Goal: Task Accomplishment & Management: Use online tool/utility

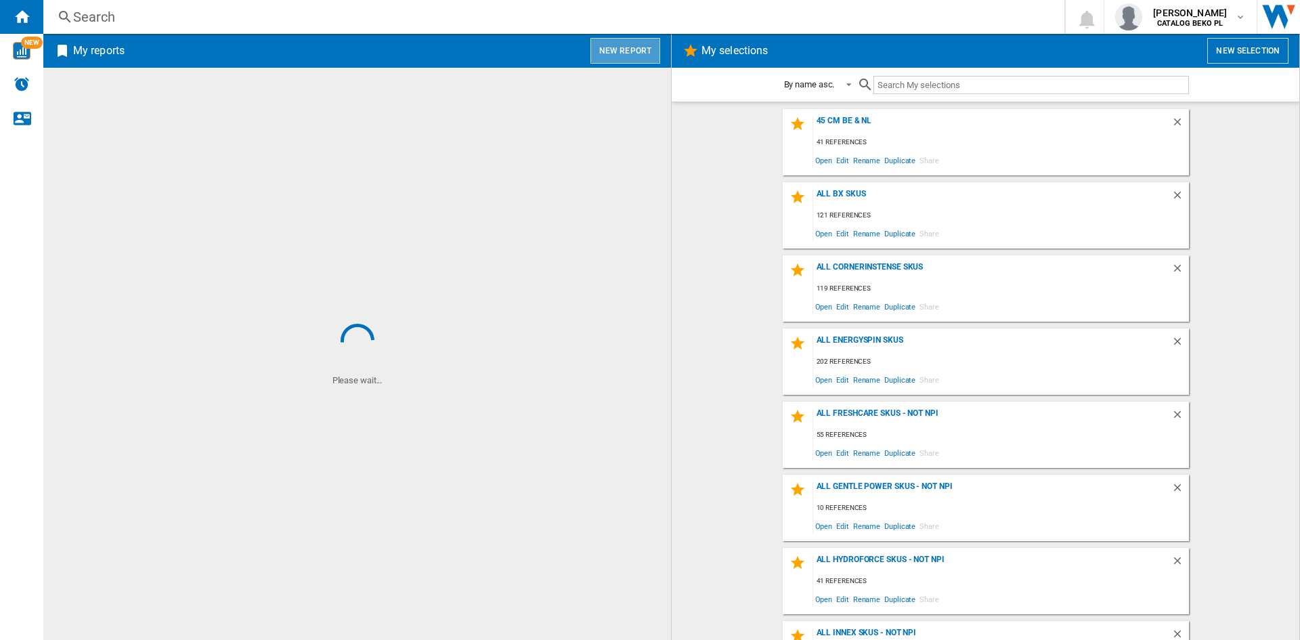
click at [627, 47] on button "New report" at bounding box center [625, 51] width 70 height 26
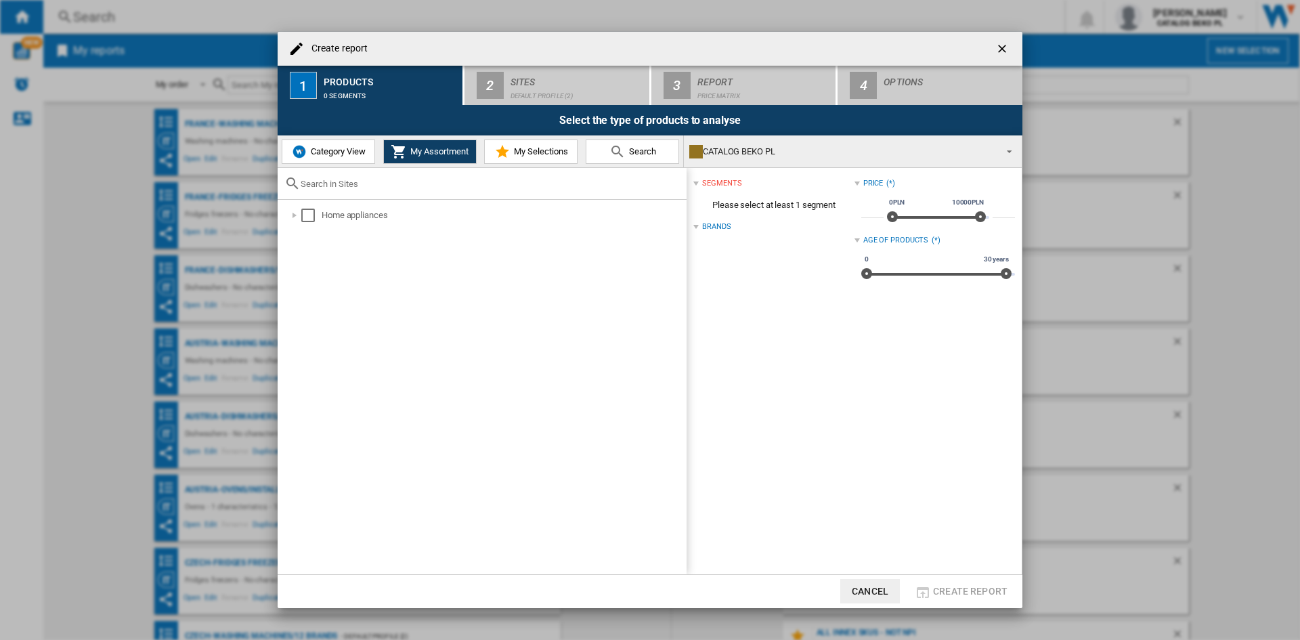
click at [358, 150] on span "Category View" at bounding box center [336, 151] width 58 height 10
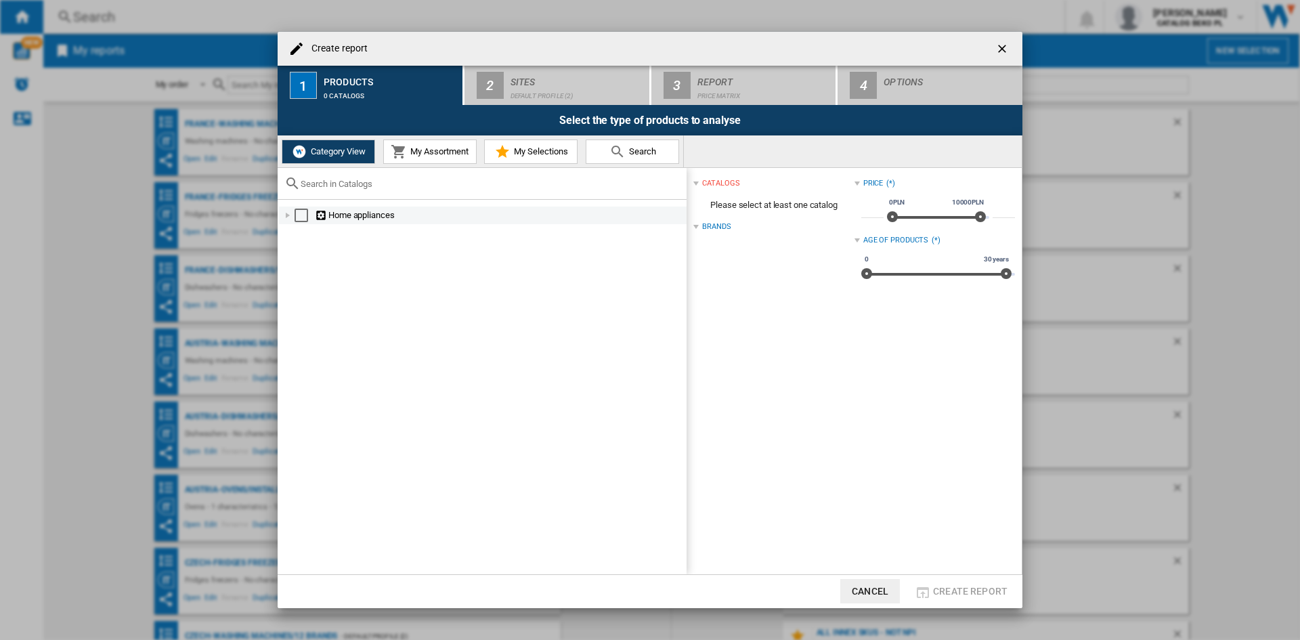
click at [282, 214] on div at bounding box center [288, 215] width 14 height 14
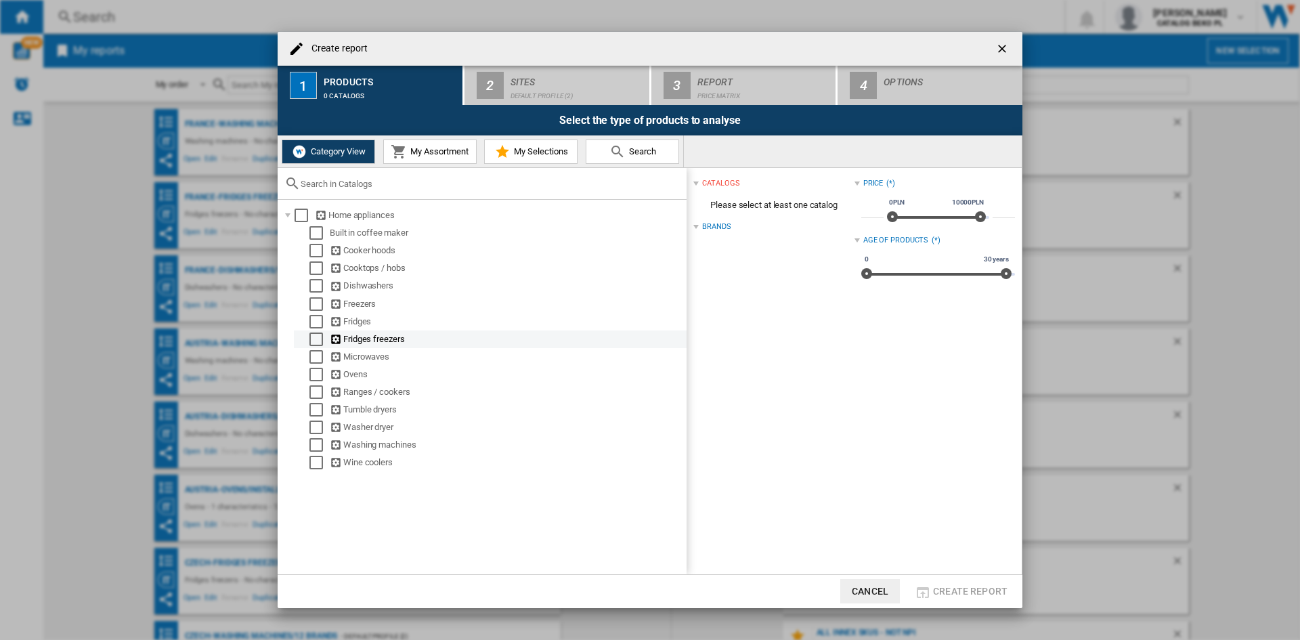
click at [326, 336] on md-checkbox "Select" at bounding box center [319, 339] width 20 height 14
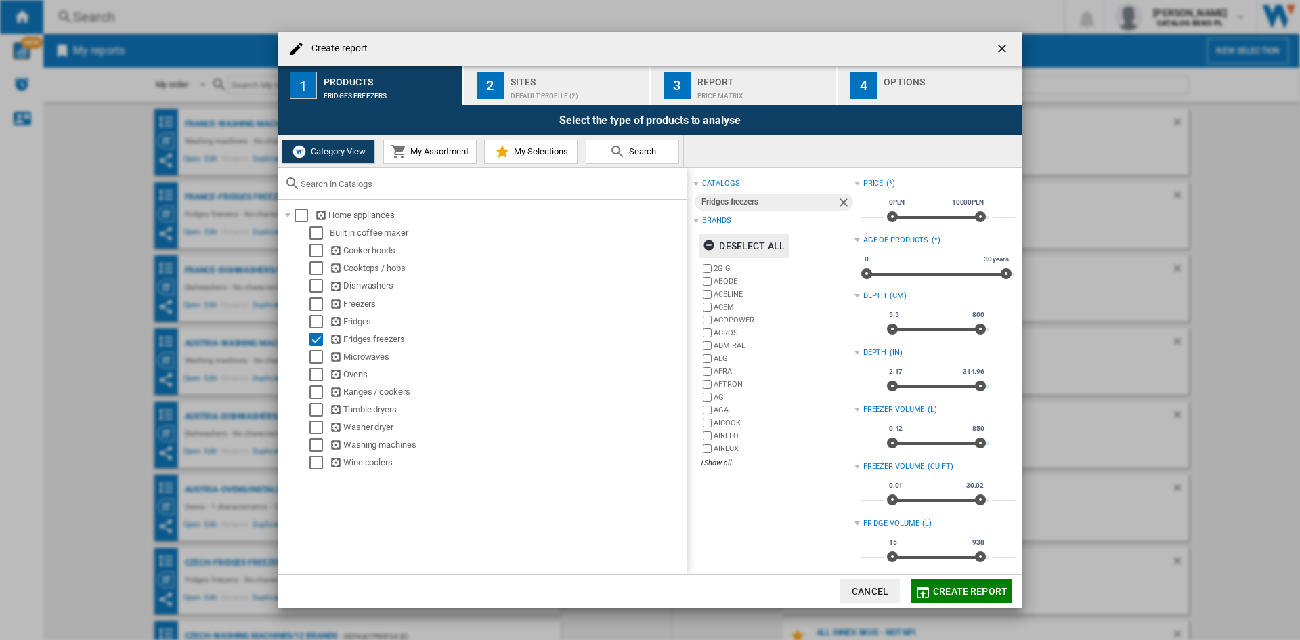
click at [752, 239] on div "Deselect all" at bounding box center [744, 246] width 82 height 24
click at [720, 455] on label "AIRLUX" at bounding box center [777, 448] width 154 height 13
click at [715, 453] on label "AIRLUX" at bounding box center [783, 448] width 140 height 10
click at [712, 465] on div "+Show all" at bounding box center [777, 463] width 154 height 10
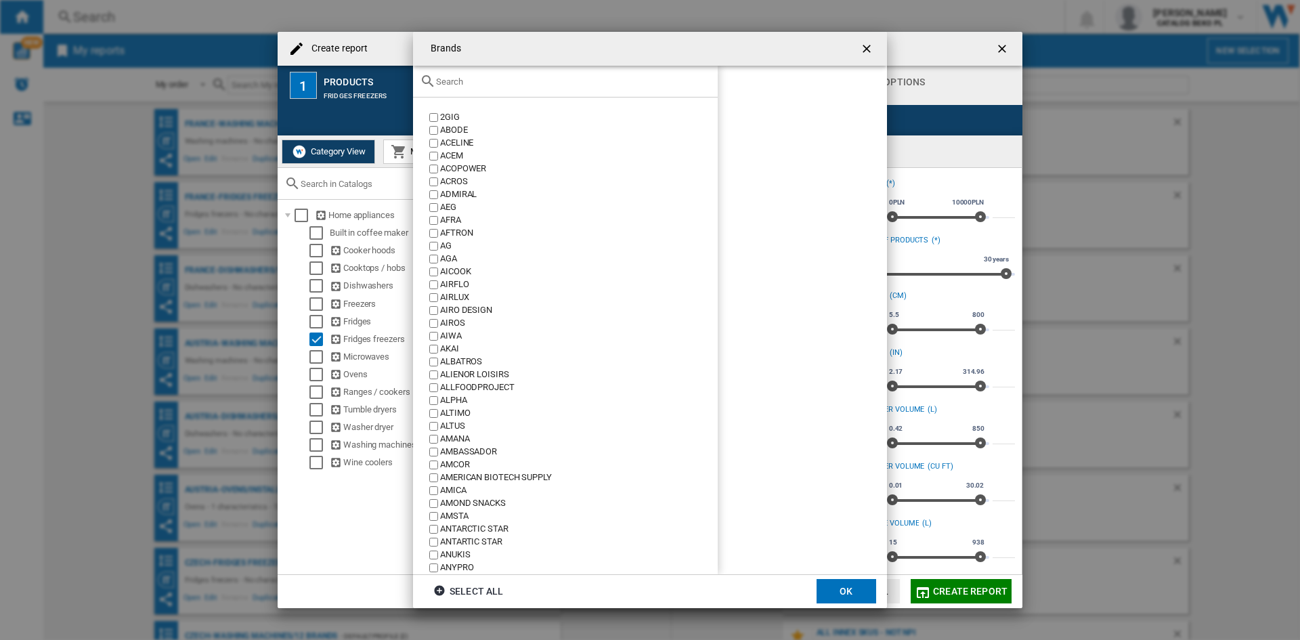
click at [592, 79] on input "text" at bounding box center [573, 81] width 275 height 10
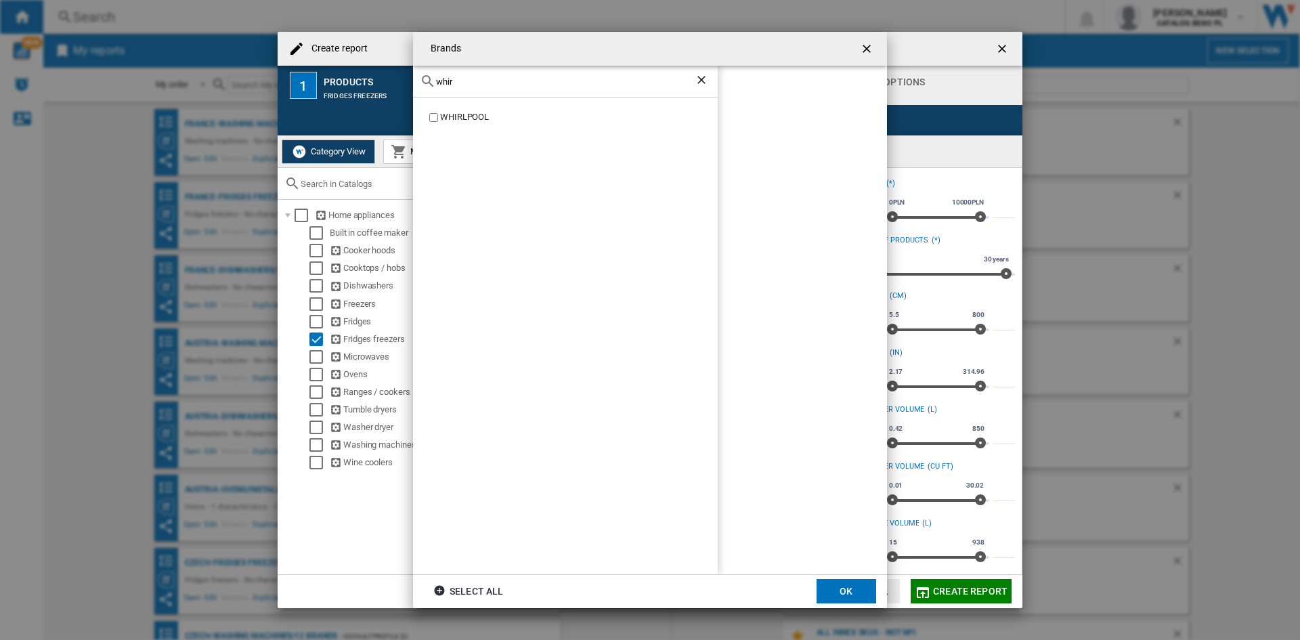
type input "whir"
click at [460, 114] on div "WHIRLPOOL" at bounding box center [579, 117] width 278 height 13
click at [853, 604] on md-dialog-actions "Select all OK" at bounding box center [650, 591] width 474 height 34
click at [851, 595] on button "OK" at bounding box center [846, 591] width 60 height 24
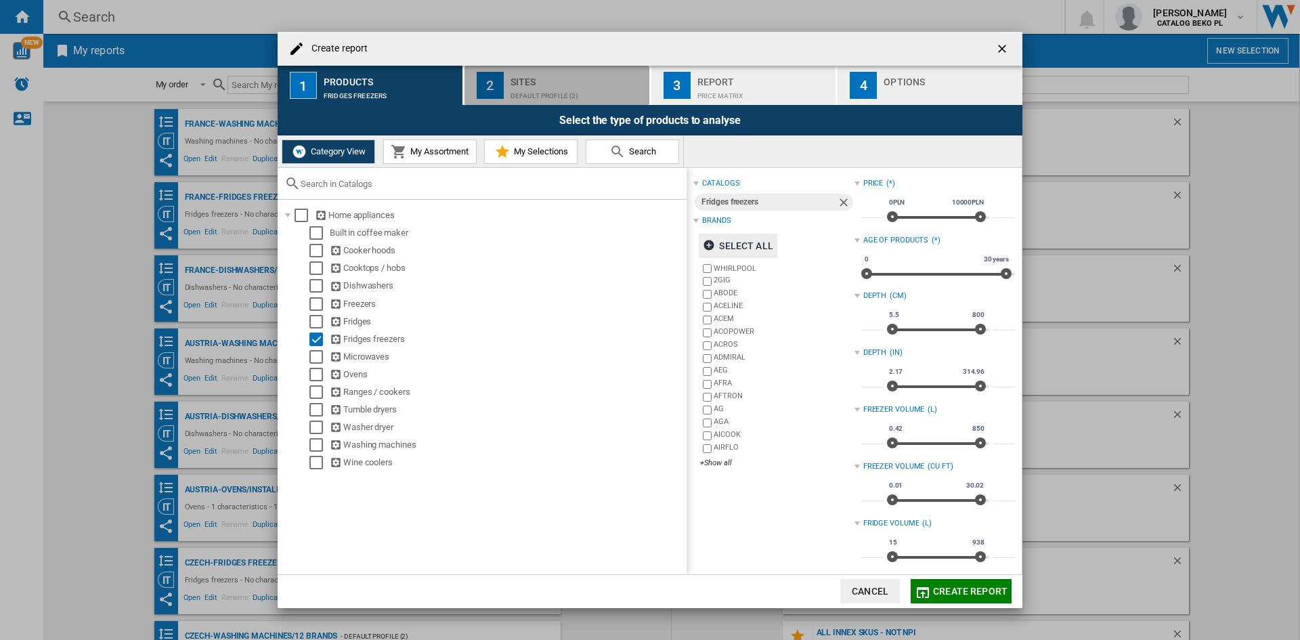
click at [560, 81] on div "Sites" at bounding box center [576, 78] width 133 height 14
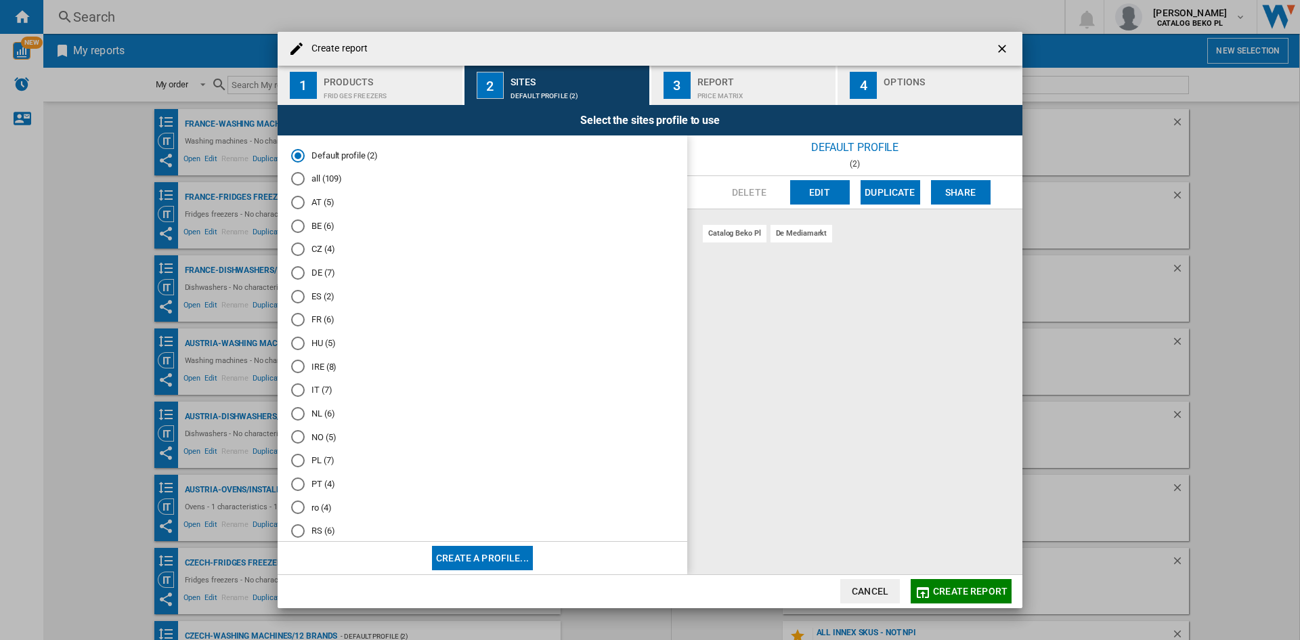
click at [322, 296] on md-radio-button "ES (2)" at bounding box center [482, 296] width 382 height 13
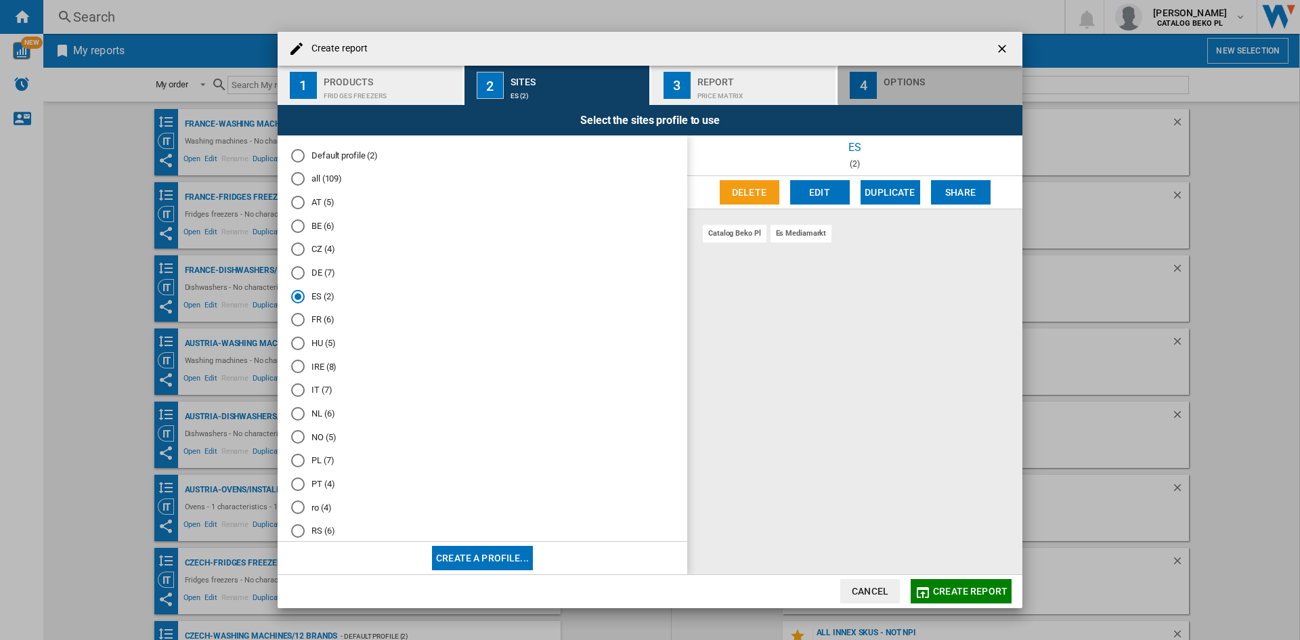
click at [883, 70] on button "4 Options" at bounding box center [929, 85] width 185 height 39
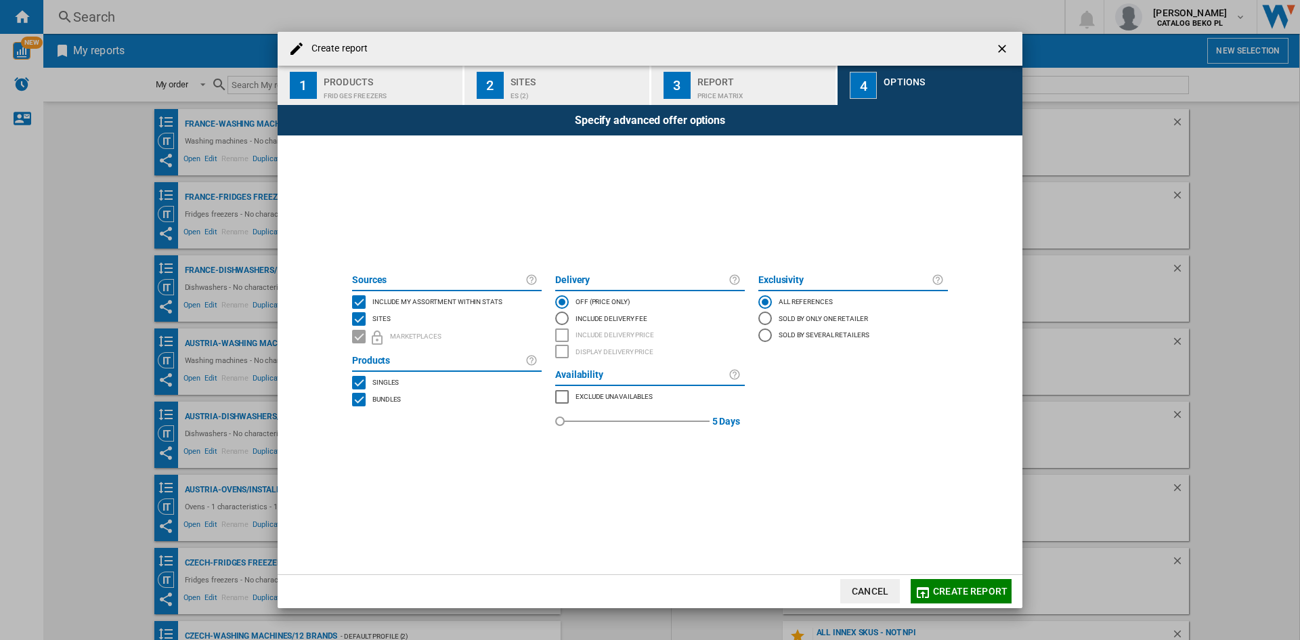
click at [417, 303] on span "Include my assortment within stats" at bounding box center [437, 300] width 130 height 9
click at [947, 590] on span "Create report" at bounding box center [970, 590] width 74 height 11
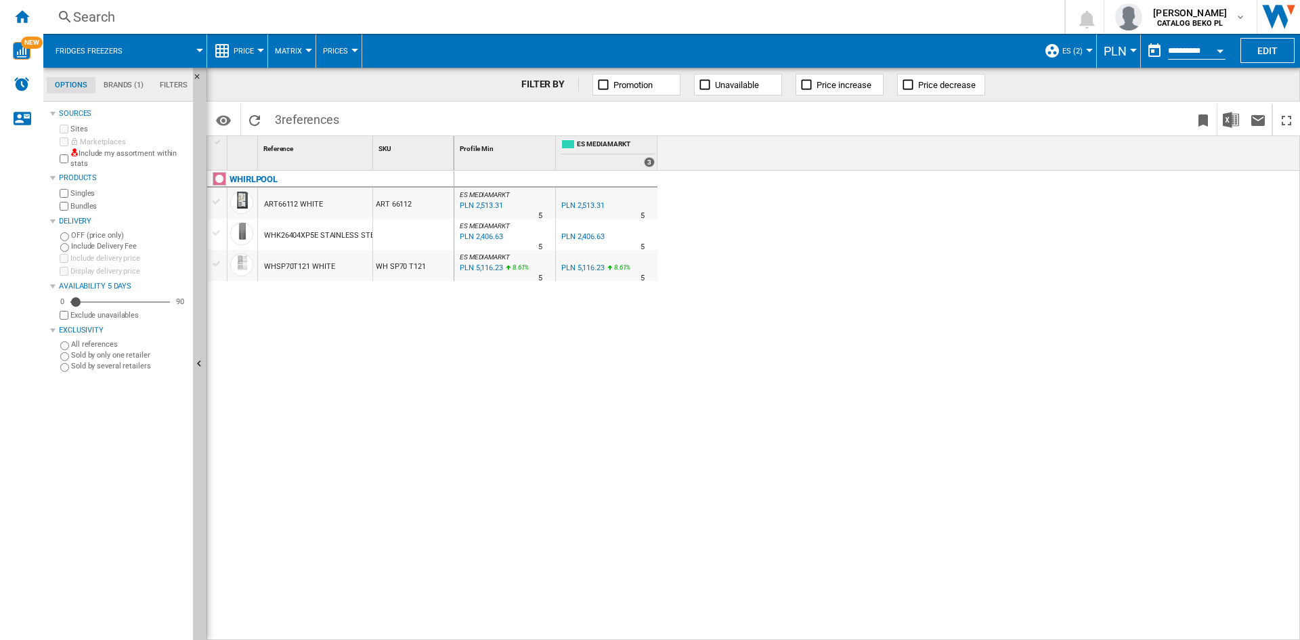
click at [1103, 51] on span "PLN" at bounding box center [1114, 51] width 23 height 14
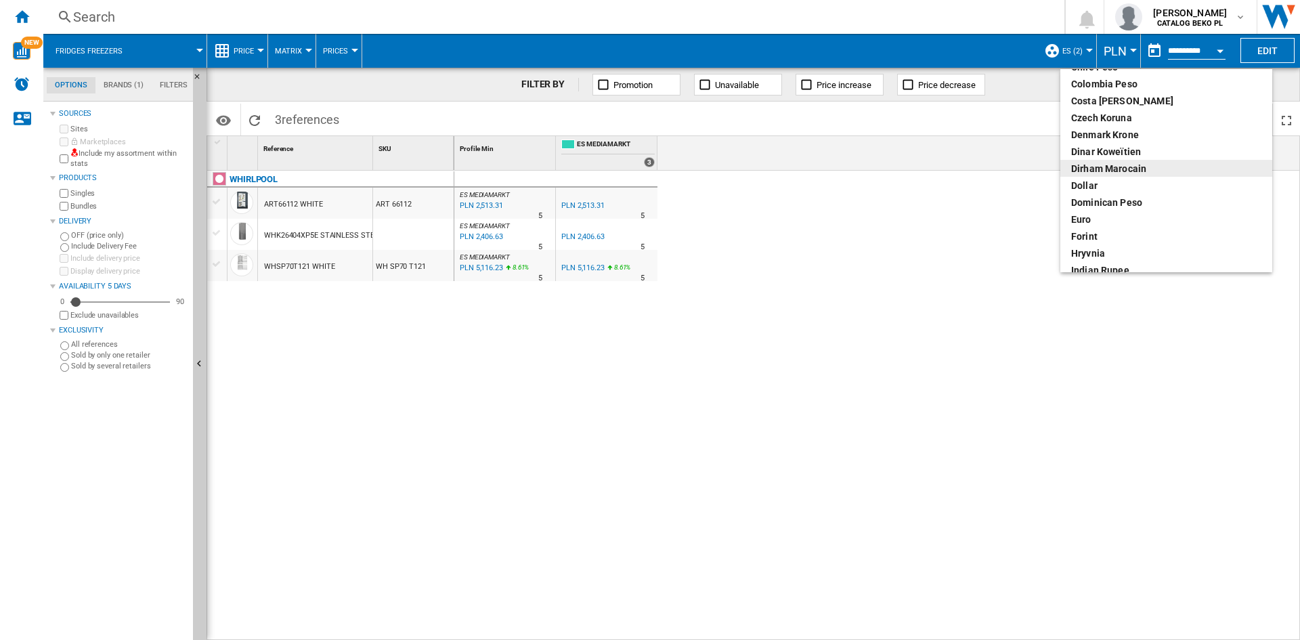
scroll to position [135, 0]
click at [1096, 204] on div "euro" at bounding box center [1166, 202] width 190 height 14
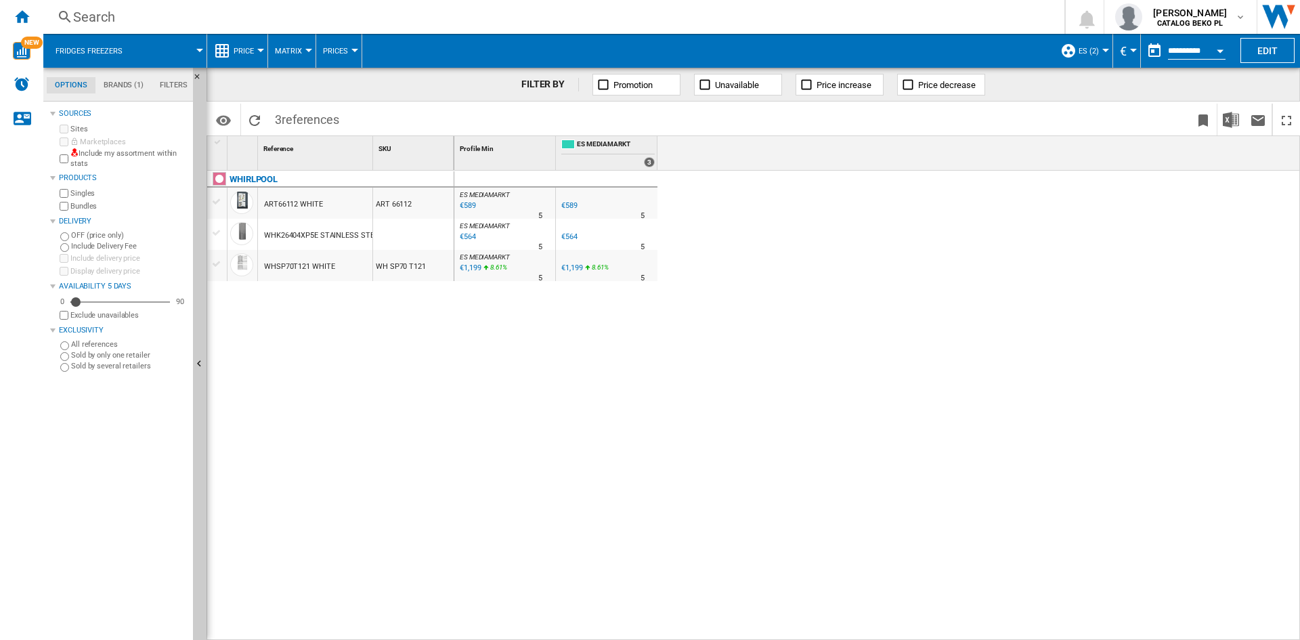
click at [230, 49] on div "Price" at bounding box center [237, 51] width 47 height 34
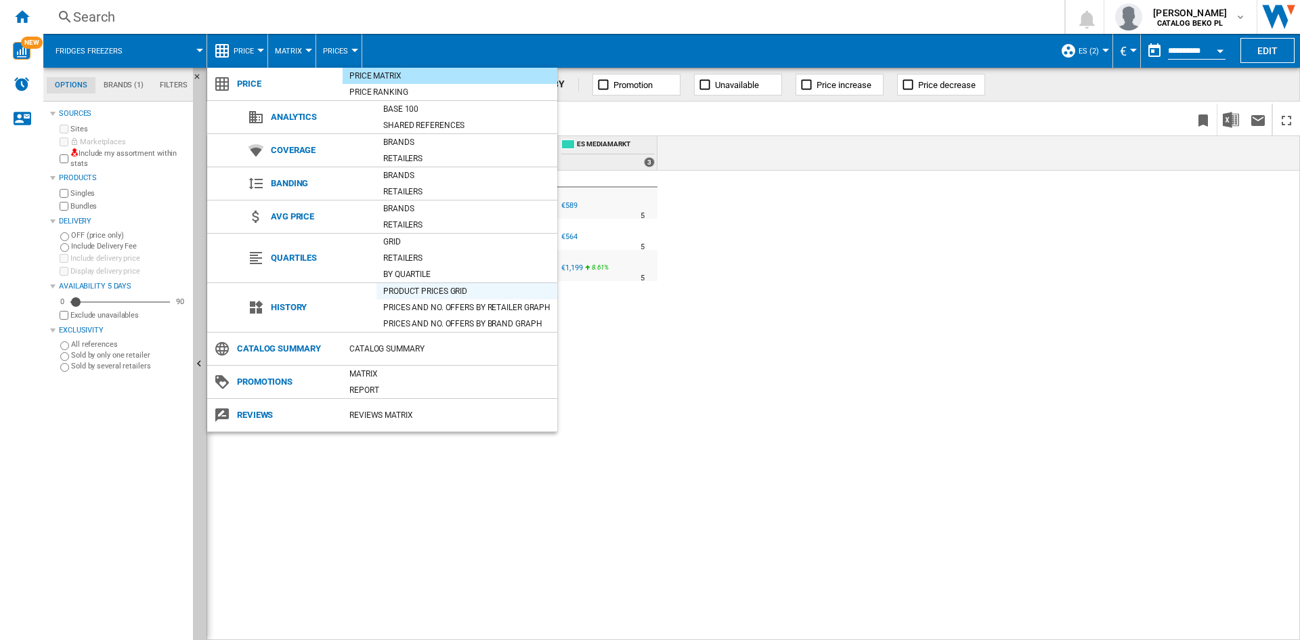
click at [406, 298] on div "Product prices grid" at bounding box center [466, 291] width 181 height 16
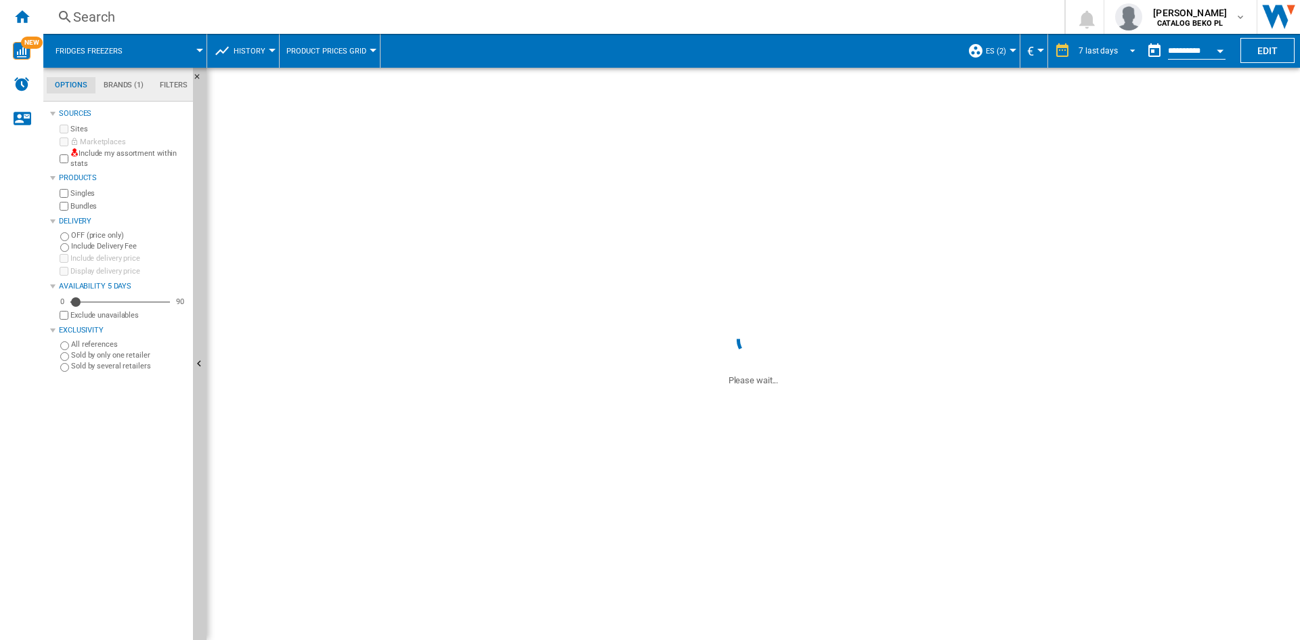
click at [1120, 49] on span "REPORTS.WIZARD.STEPS.REPORT.STEPS.REPORT_OPTIONS.PERIOD: 7 last days" at bounding box center [1128, 49] width 16 height 12
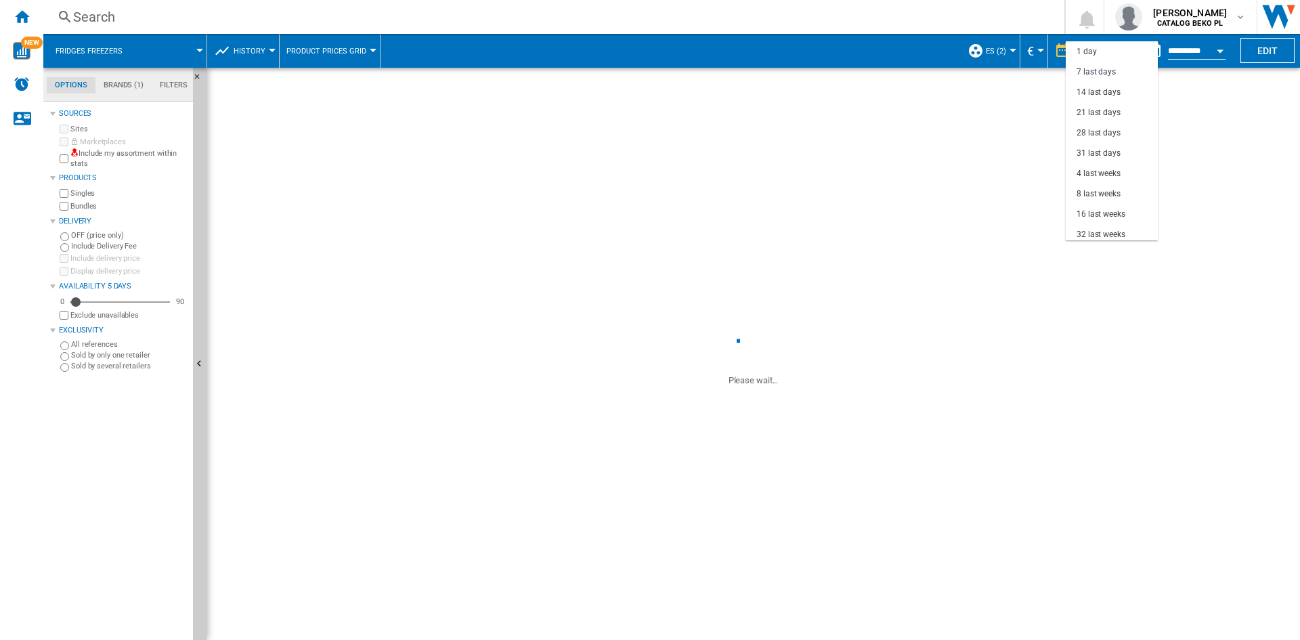
scroll to position [20, 0]
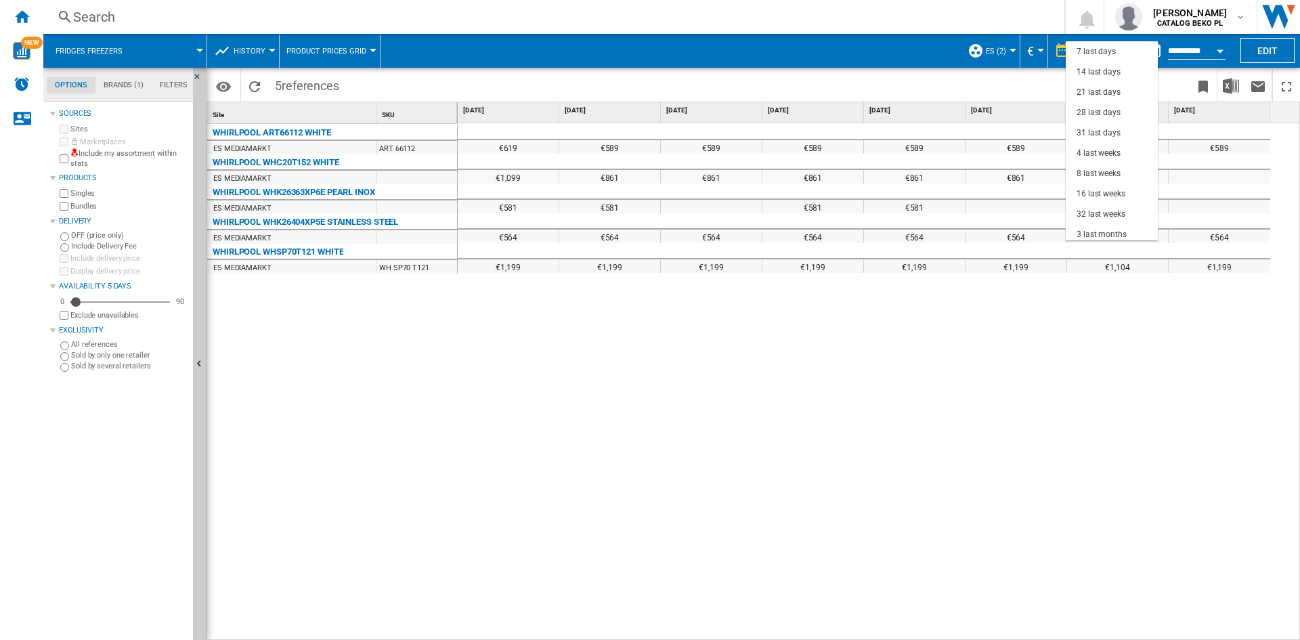
click at [585, 407] on md-backdrop at bounding box center [650, 320] width 1300 height 640
click at [1133, 51] on span "REPORTS.WIZARD.STEPS.REPORT.STEPS.REPORT_OPTIONS.PERIOD: 7 last days" at bounding box center [1128, 49] width 16 height 12
click at [1109, 156] on md-option "32 last weeks" at bounding box center [1111, 149] width 92 height 20
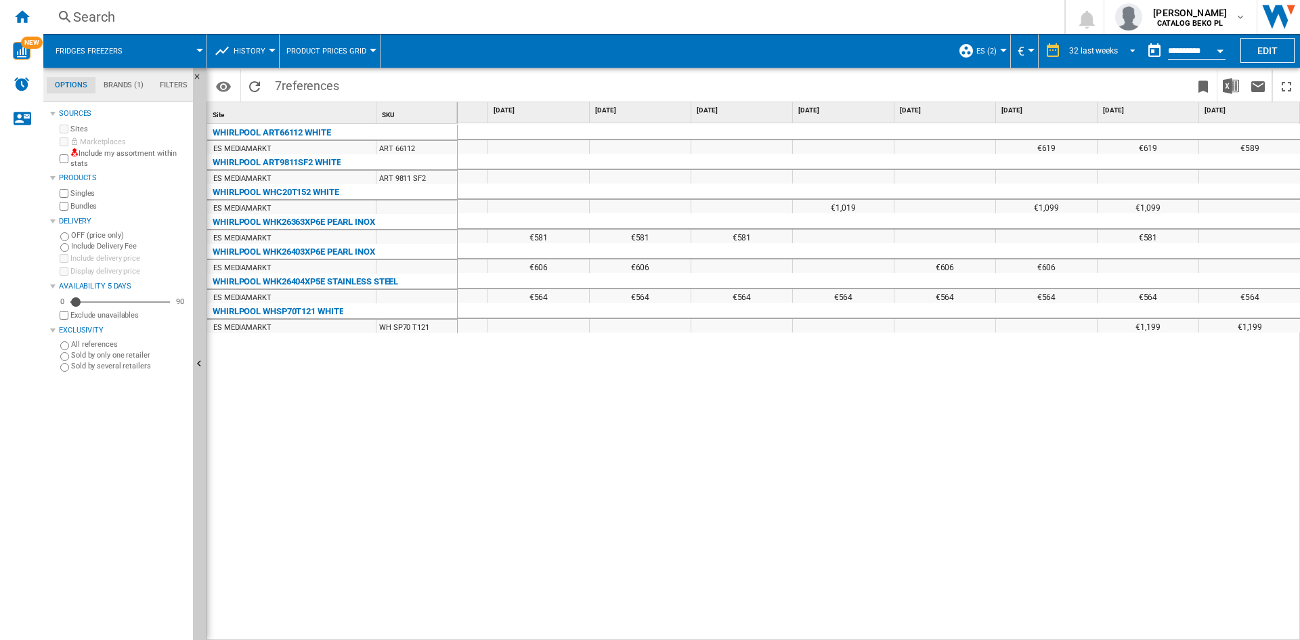
click at [1109, 43] on md-select-value "32 last weeks" at bounding box center [1103, 51] width 73 height 20
click at [1073, 118] on div "31 last days" at bounding box center [1088, 117] width 44 height 12
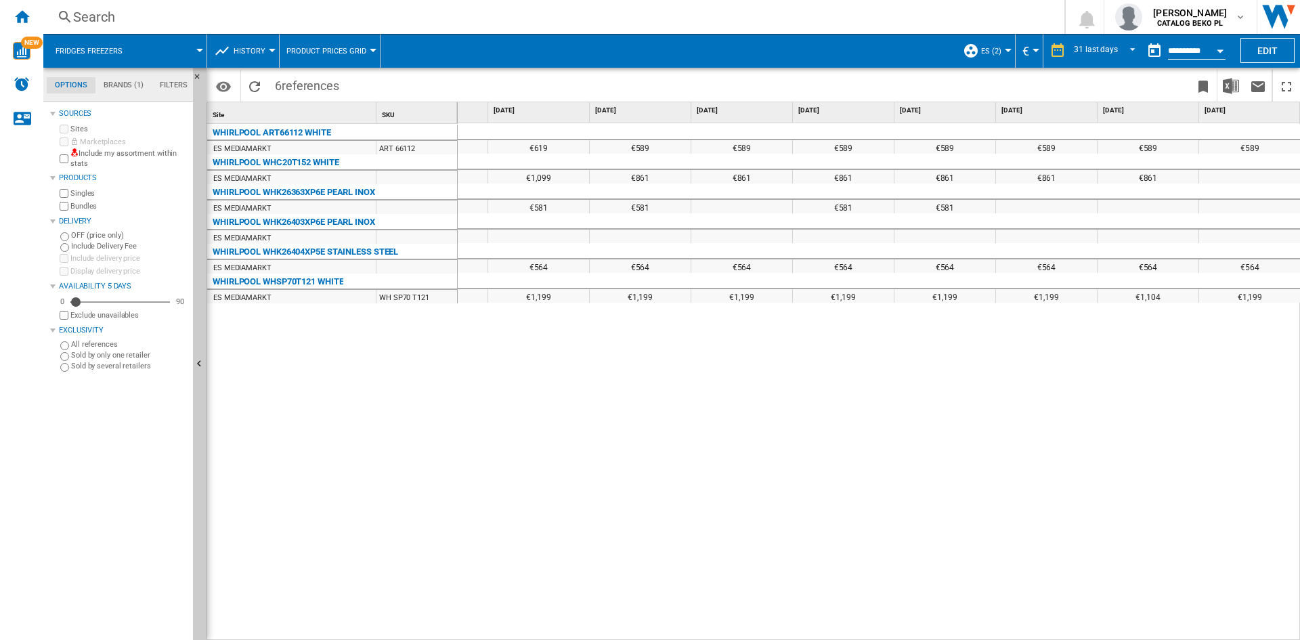
scroll to position [0, 2332]
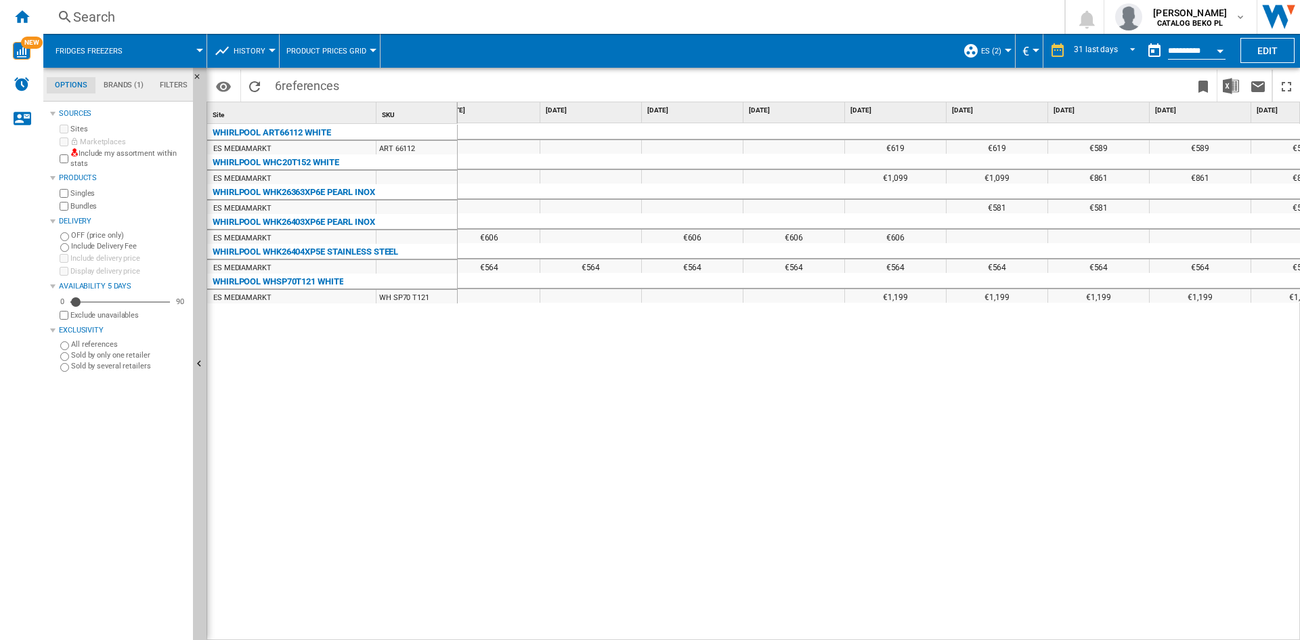
drag, startPoint x: 677, startPoint y: 305, endPoint x: 773, endPoint y: 324, distance: 98.0
click at [763, 322] on div "€619 €619 €619 €619 €589 €589 €589 €589 €589 €589 €589 €1,099 €1,099 €1,099 €86…" at bounding box center [879, 381] width 843 height 517
